Goal: Task Accomplishment & Management: Manage account settings

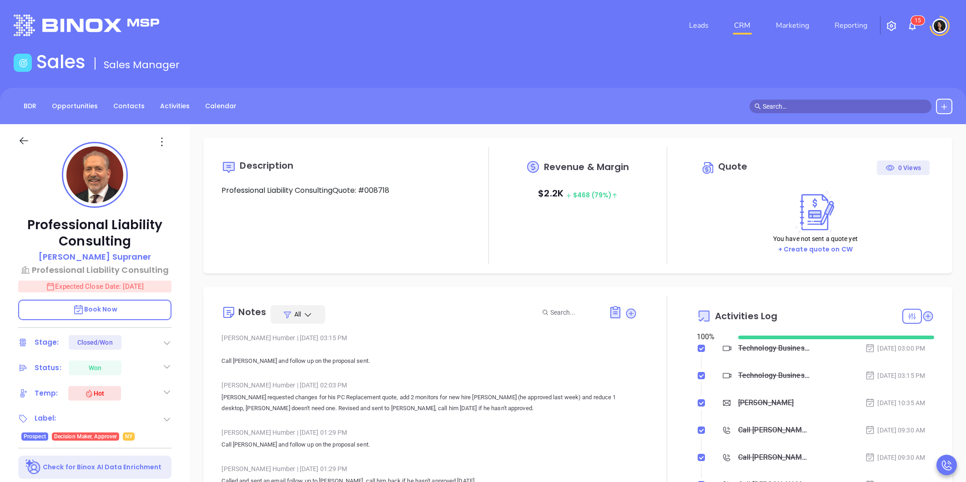
type input "[PERSON_NAME]"
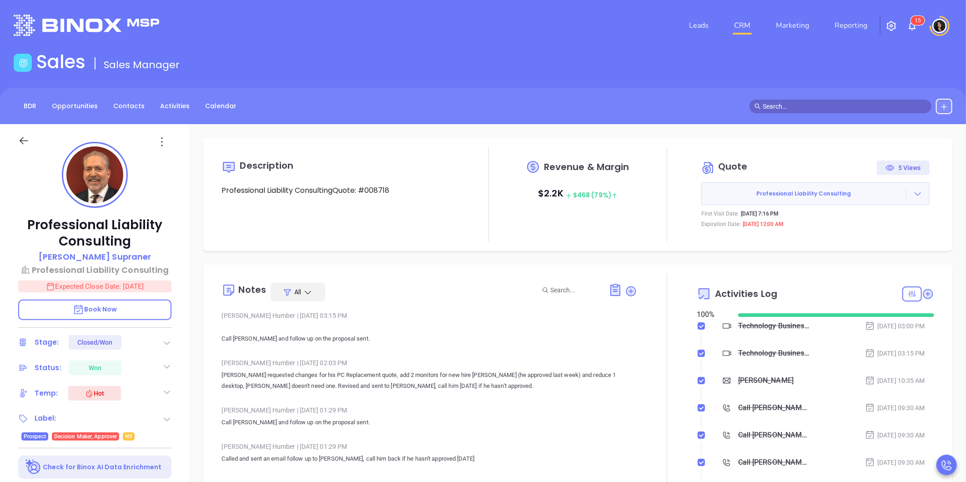
scroll to position [264, 0]
click at [744, 20] on link "CRM" at bounding box center [743, 25] width 24 height 18
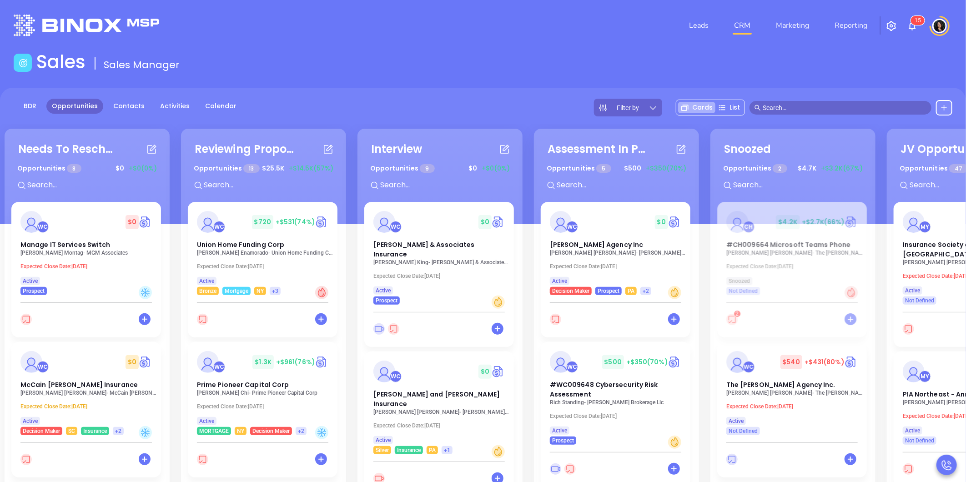
click at [284, 6] on header "Leads CRM Marketing Reporting 1 5 Financial Leads Leads" at bounding box center [483, 25] width 939 height 51
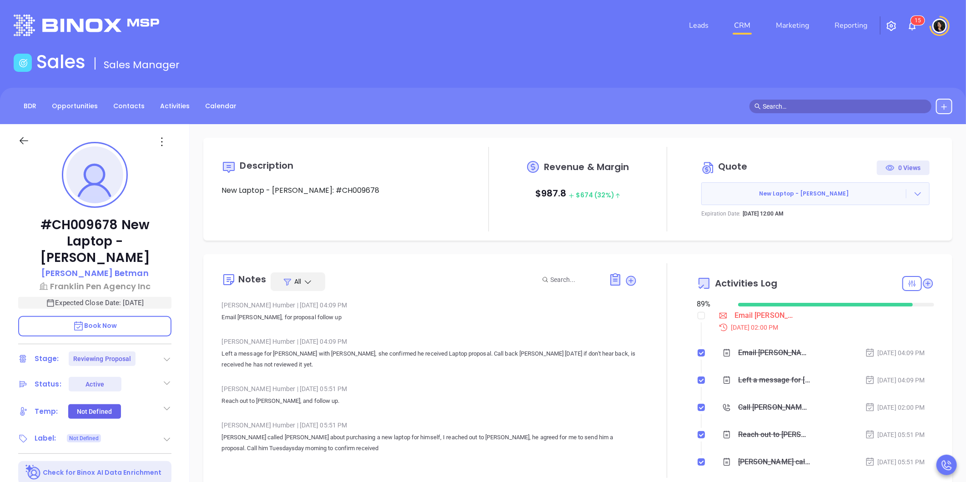
type input "[PERSON_NAME]"
click at [735, 319] on div "Email Robert proposal follow up - Robert Betman" at bounding box center [765, 316] width 61 height 14
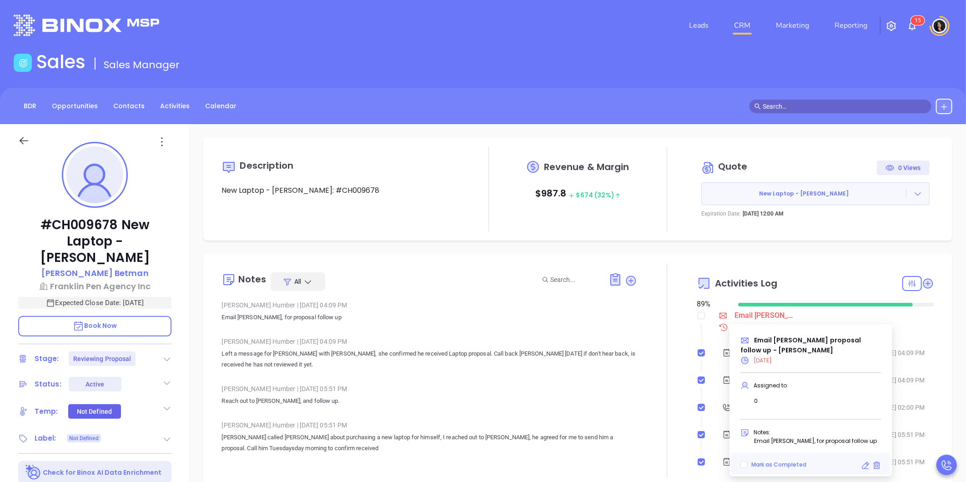
click at [867, 467] on icon at bounding box center [865, 465] width 9 height 9
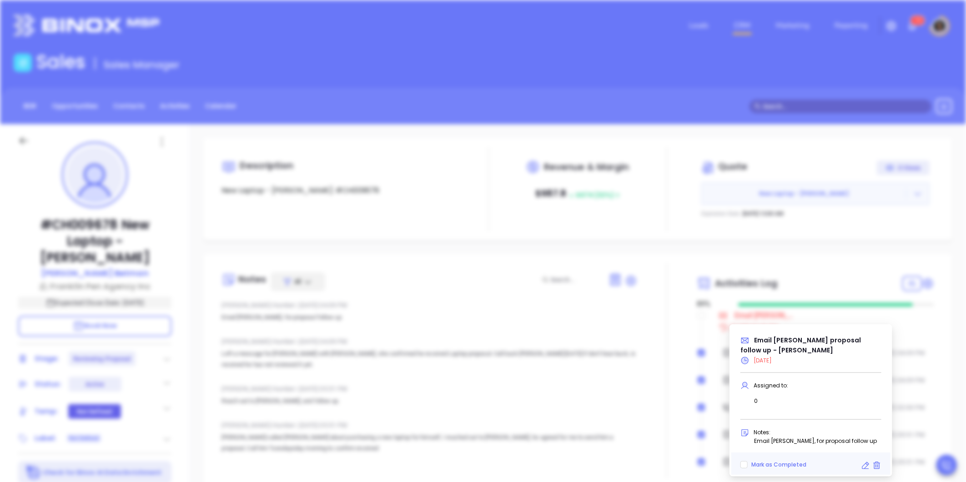
type input "10/06/2025"
type input "Email Robert proposal follow up - Robert Betman"
type input "Email"
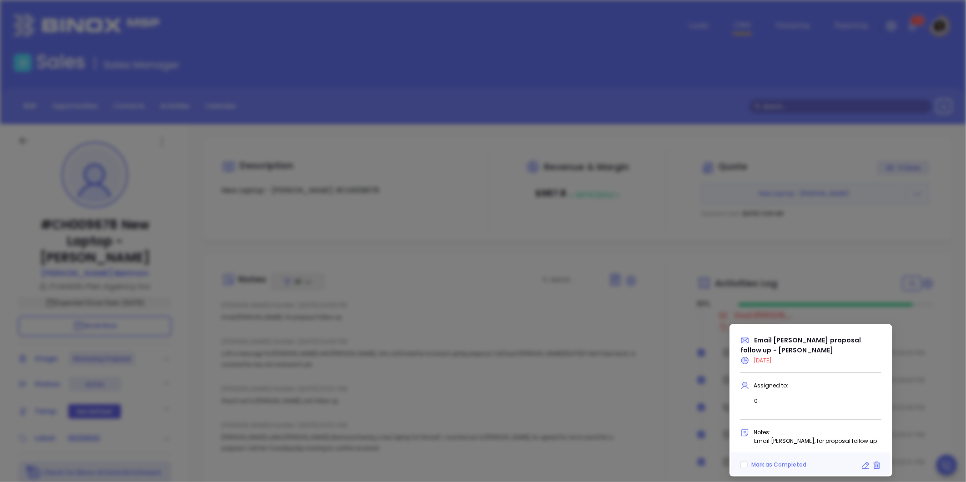
scroll to position [288, 0]
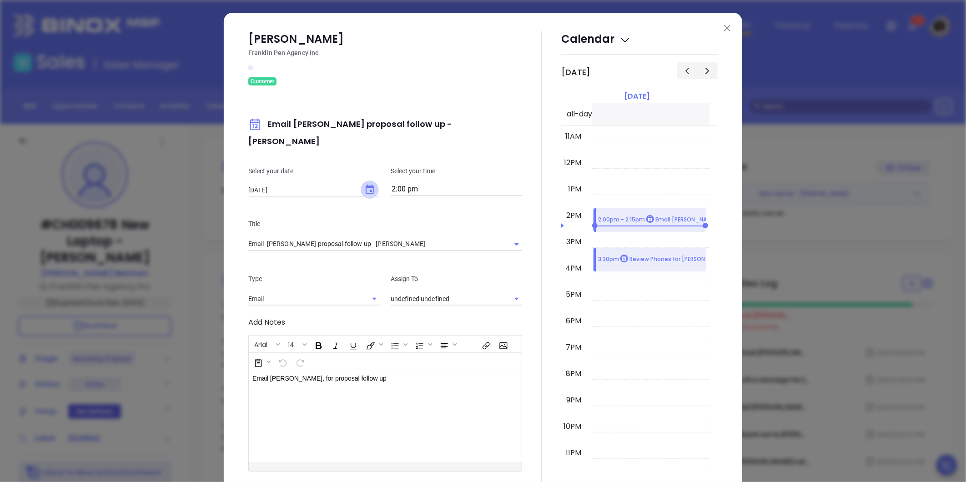
click at [364, 184] on icon "Choose date, selected date is Oct 6, 2025" at bounding box center [369, 189] width 11 height 11
click at [296, 252] on button "7" at bounding box center [299, 251] width 16 height 16
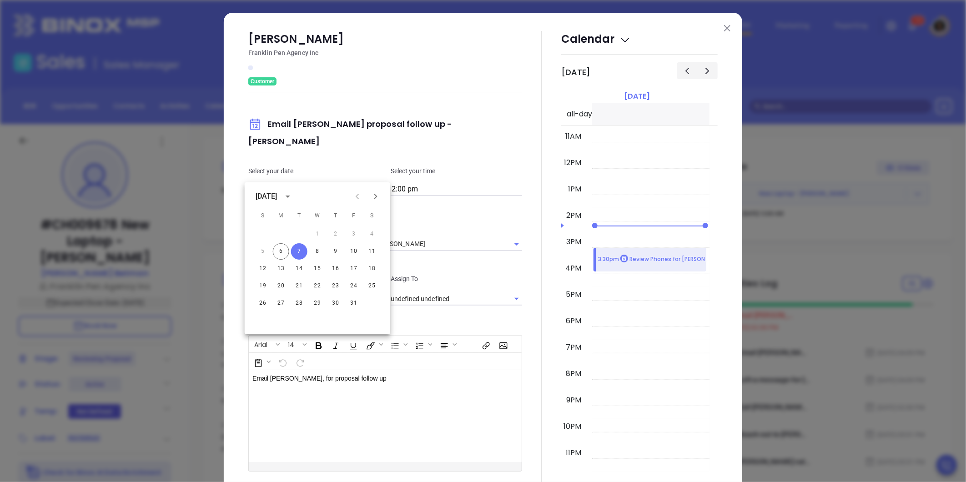
type input "[DATE]"
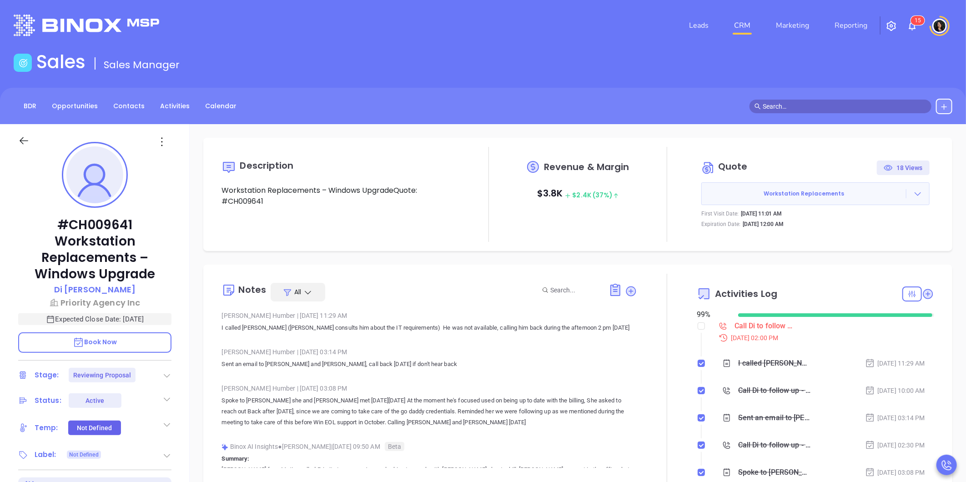
type input "Carla Humber"
click at [746, 326] on div "Call Di to follow up - Di Cao" at bounding box center [765, 326] width 61 height 14
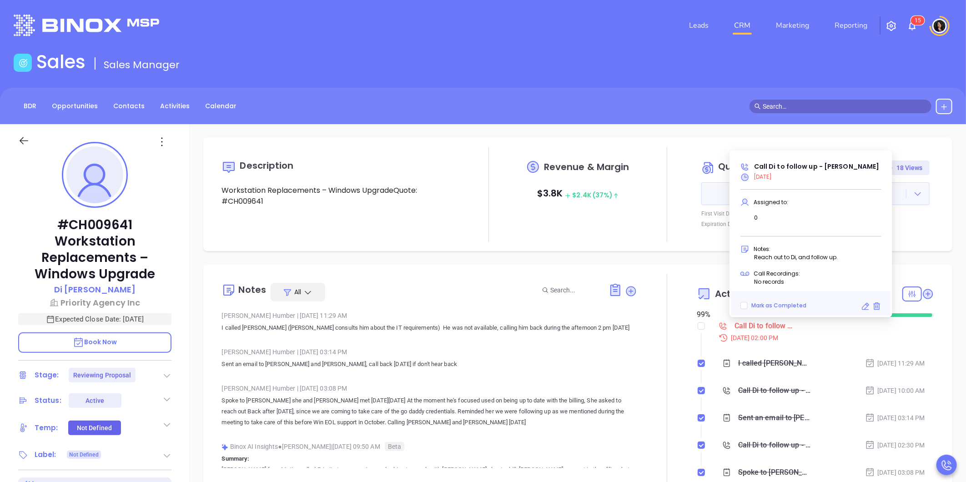
click at [865, 307] on icon at bounding box center [865, 306] width 9 height 9
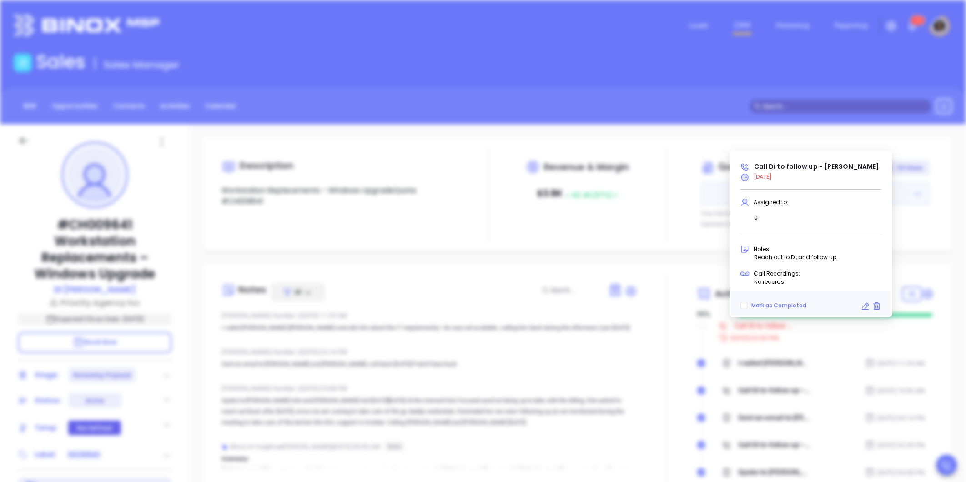
type input "10/06/2025"
type input "Call Di to follow up - Di Cao"
type input "Call"
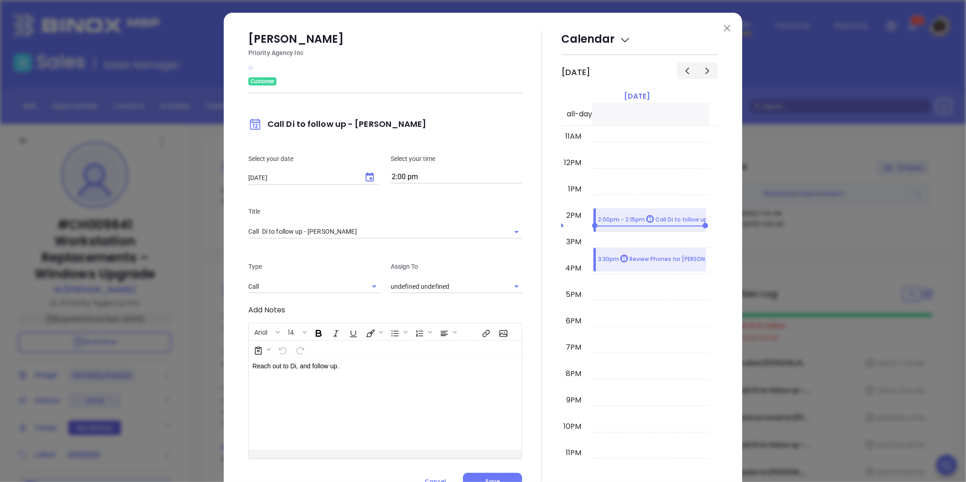
click at [364, 152] on div "Select your date 10/06/2025 ​ Select your time 2:00 pm" at bounding box center [385, 168] width 285 height 53
click at [368, 175] on icon "Choose date, selected date is Oct 6, 2025" at bounding box center [370, 176] width 8 height 9
click at [296, 247] on button "7" at bounding box center [299, 251] width 16 height 16
type input "[DATE]"
click at [485, 480] on span "Save" at bounding box center [492, 482] width 15 height 8
